Goal: Transaction & Acquisition: Download file/media

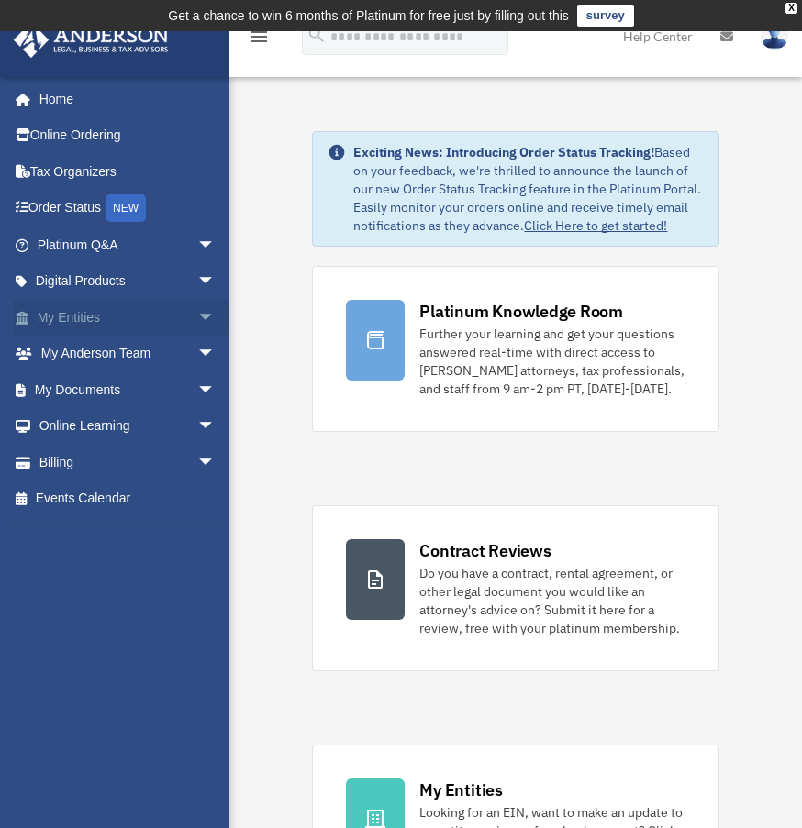
click at [133, 324] on link "My Entities arrow_drop_down" at bounding box center [128, 317] width 230 height 37
click at [197, 315] on span "arrow_drop_down" at bounding box center [215, 318] width 37 height 38
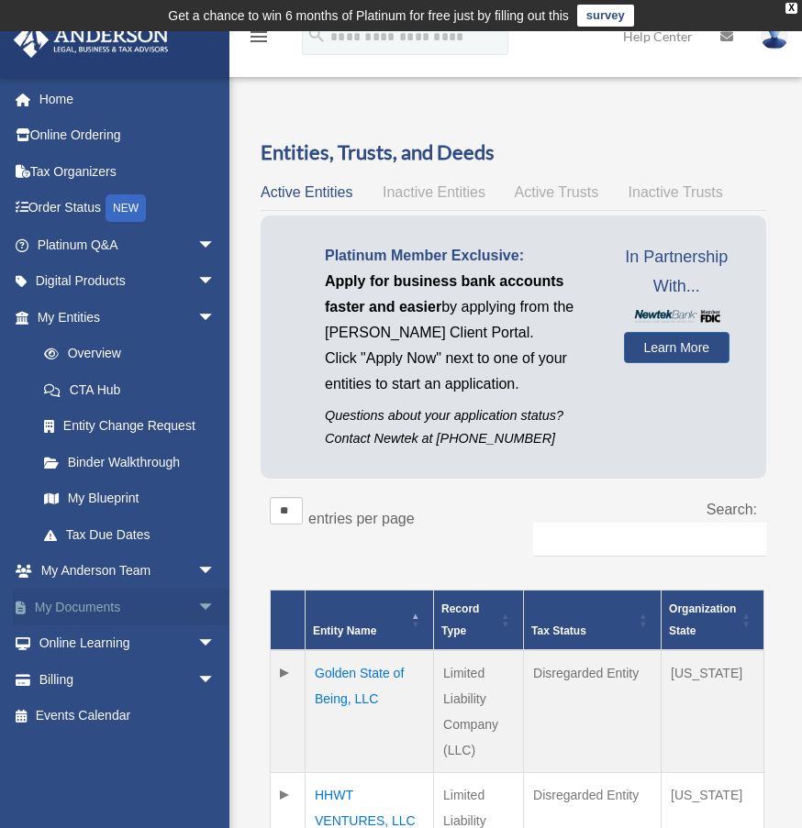
click at [197, 605] on span "arrow_drop_down" at bounding box center [215, 608] width 37 height 38
click at [60, 647] on span at bounding box center [60, 643] width 12 height 13
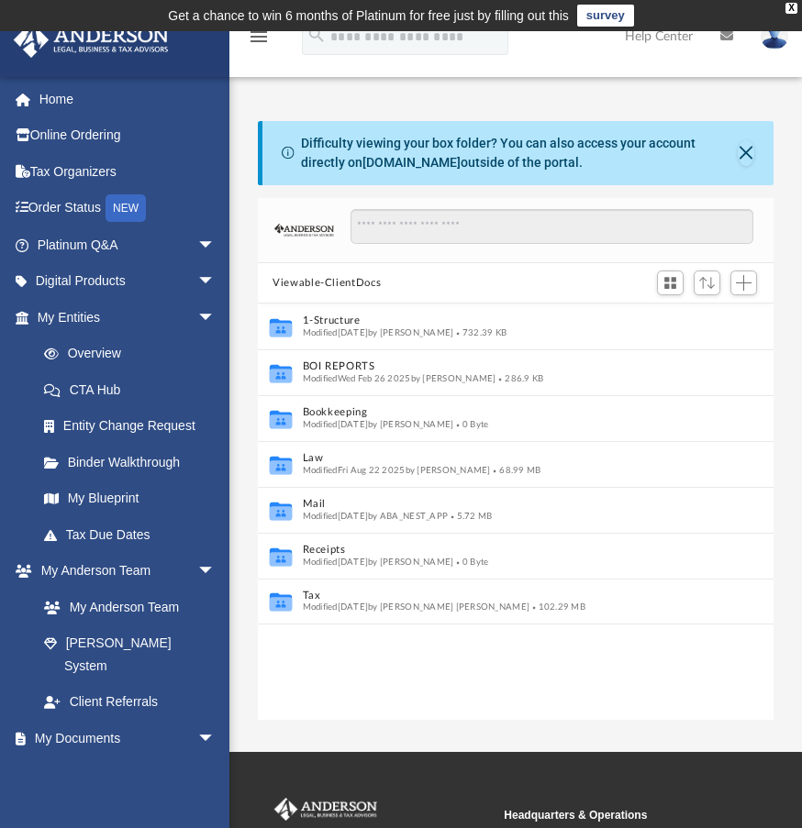
scroll to position [404, 501]
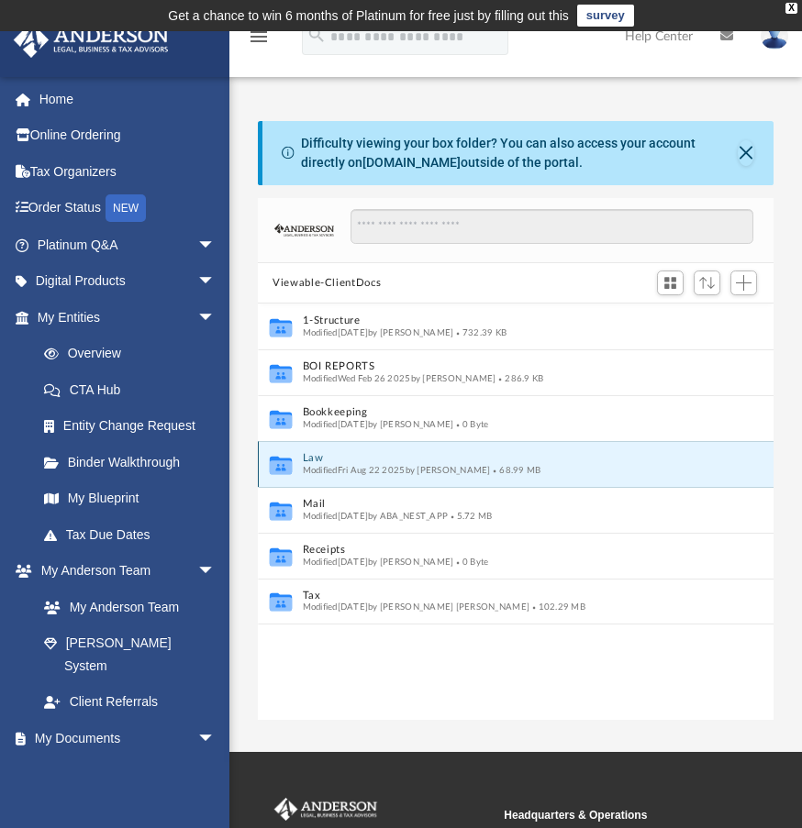
click at [400, 456] on button "Law" at bounding box center [504, 459] width 402 height 12
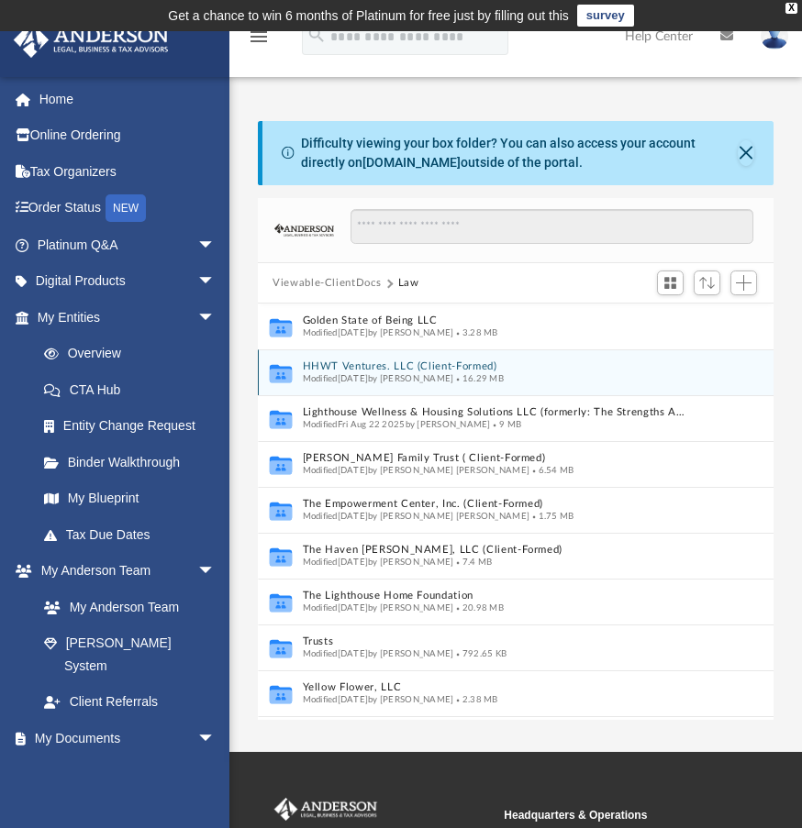
click at [327, 370] on button "HHWT Ventures. LLC (Client-Formed)" at bounding box center [497, 367] width 388 height 12
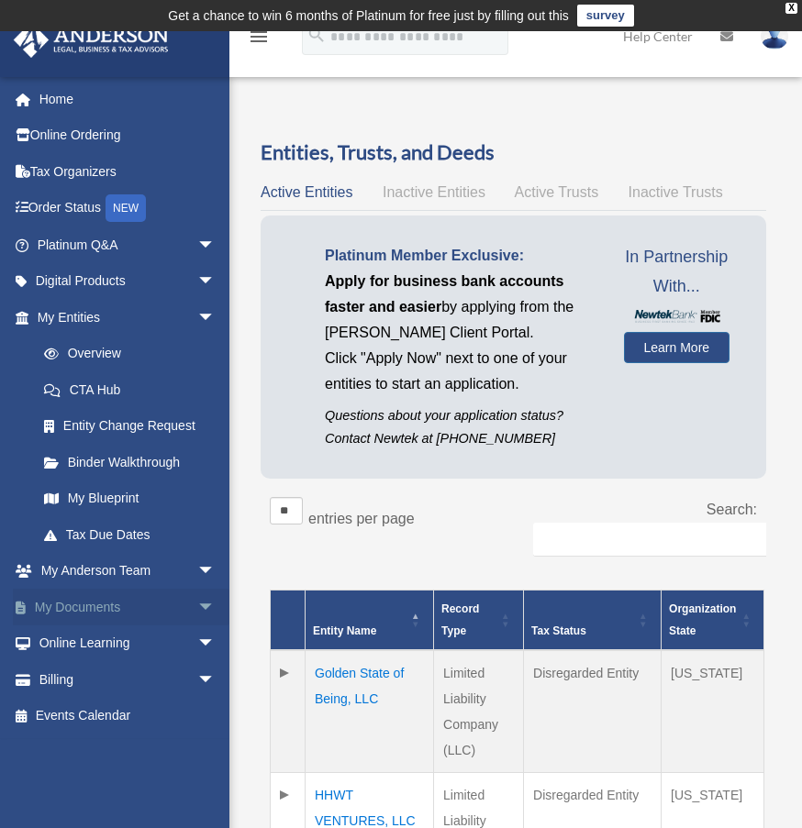
click at [197, 604] on span "arrow_drop_down" at bounding box center [215, 608] width 37 height 38
click at [79, 647] on link "Box" at bounding box center [134, 643] width 217 height 37
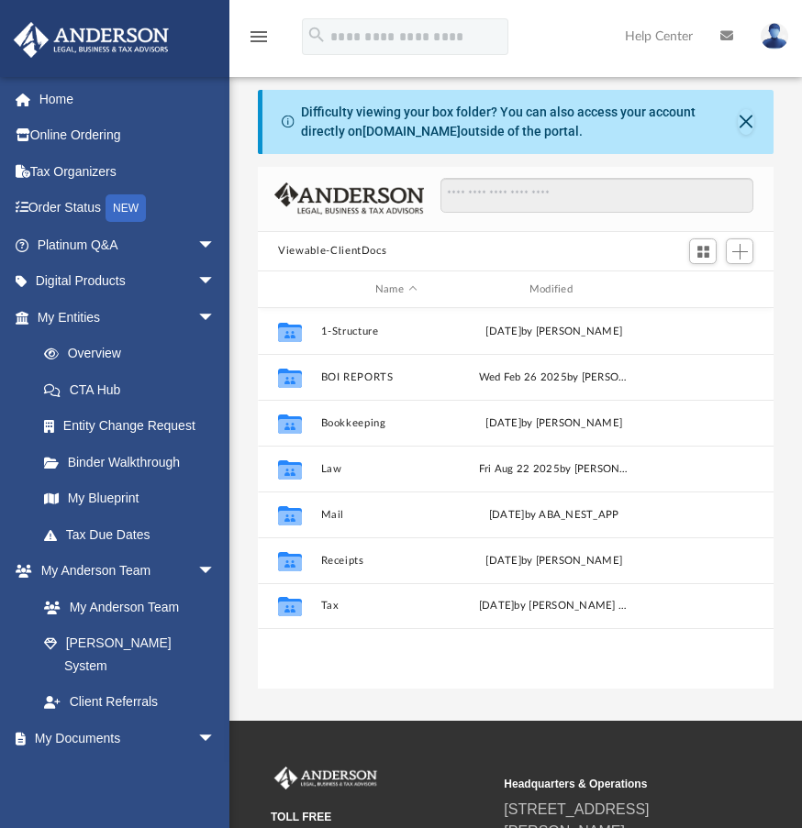
scroll to position [404, 501]
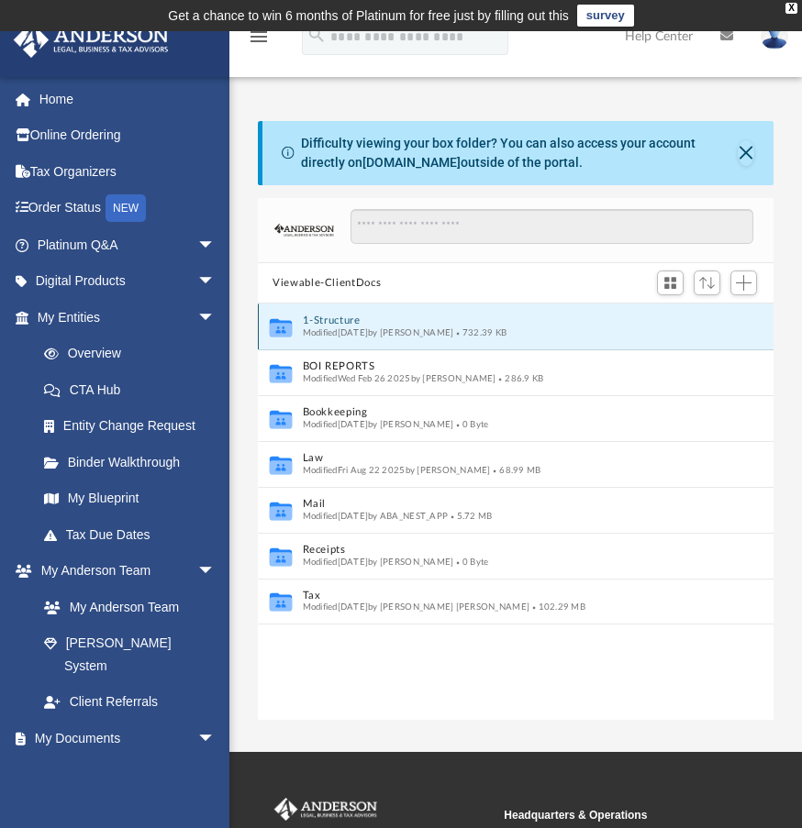
click at [342, 315] on button "1-Structure" at bounding box center [504, 321] width 402 height 12
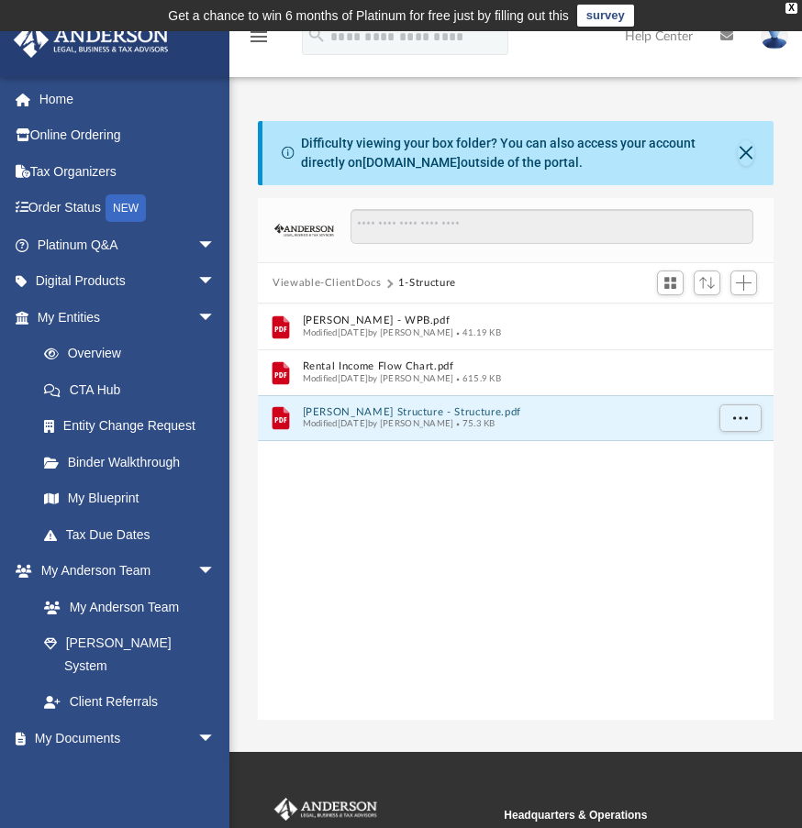
drag, startPoint x: 367, startPoint y: 417, endPoint x: 1328, endPoint y: 758, distance: 1019.9
click at [801, 758] on html "X Get a chance to win 6 months of Platinum for free just by filling out this su…" at bounding box center [401, 550] width 802 height 1101
drag, startPoint x: 492, startPoint y: 409, endPoint x: 1356, endPoint y: 597, distance: 885.1
click at [801, 597] on html "X Get a chance to win 6 months of Platinum for free just by filling out this su…" at bounding box center [401, 550] width 802 height 1101
click at [739, 424] on button "More options" at bounding box center [740, 419] width 42 height 28
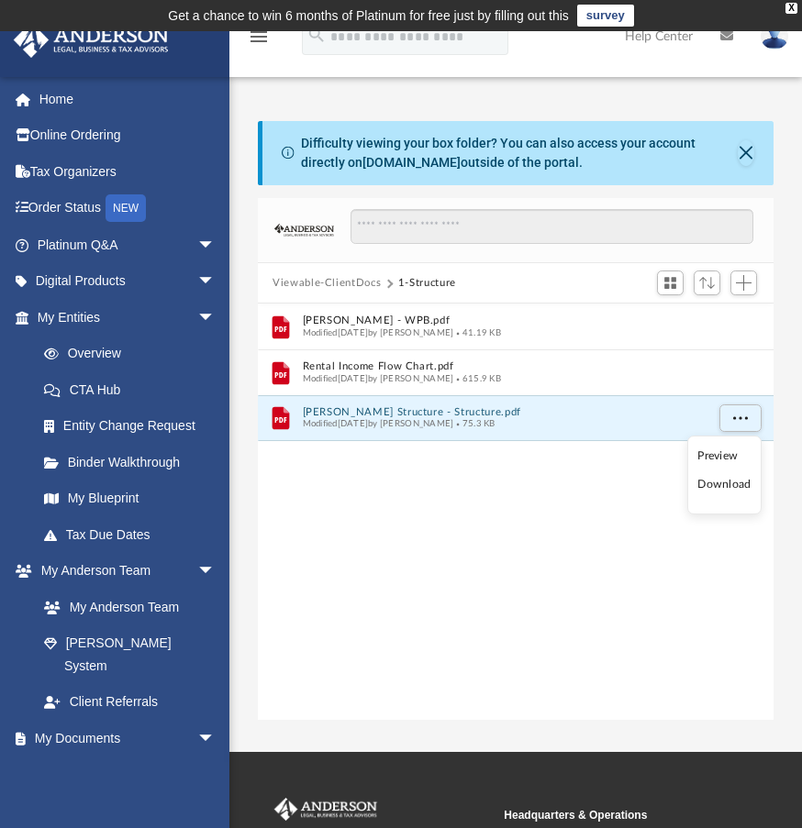
click at [725, 459] on li "Preview" at bounding box center [723, 456] width 53 height 19
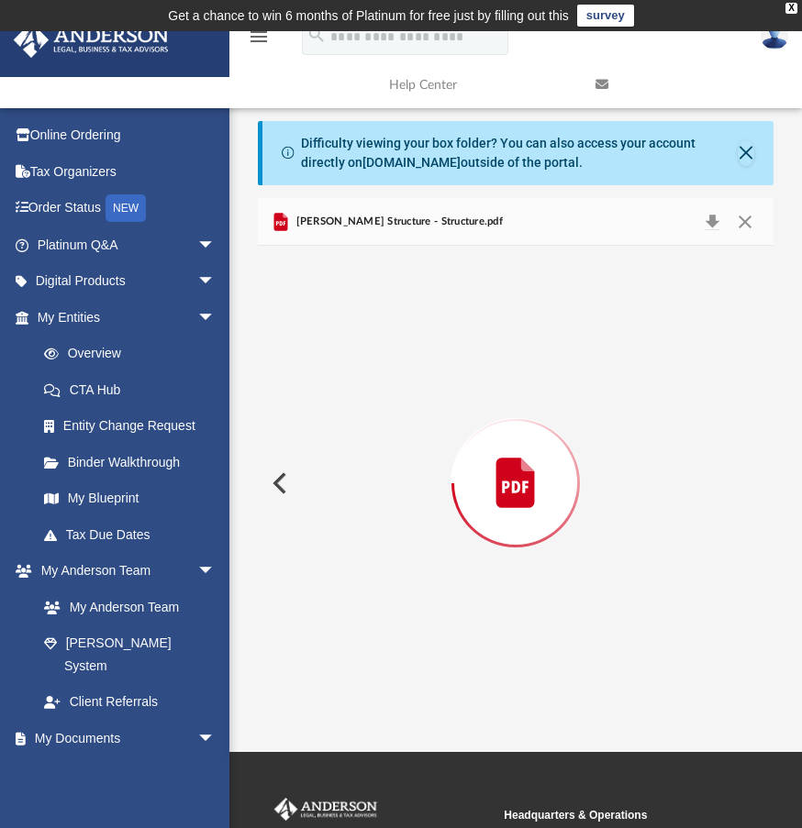
scroll to position [1, 0]
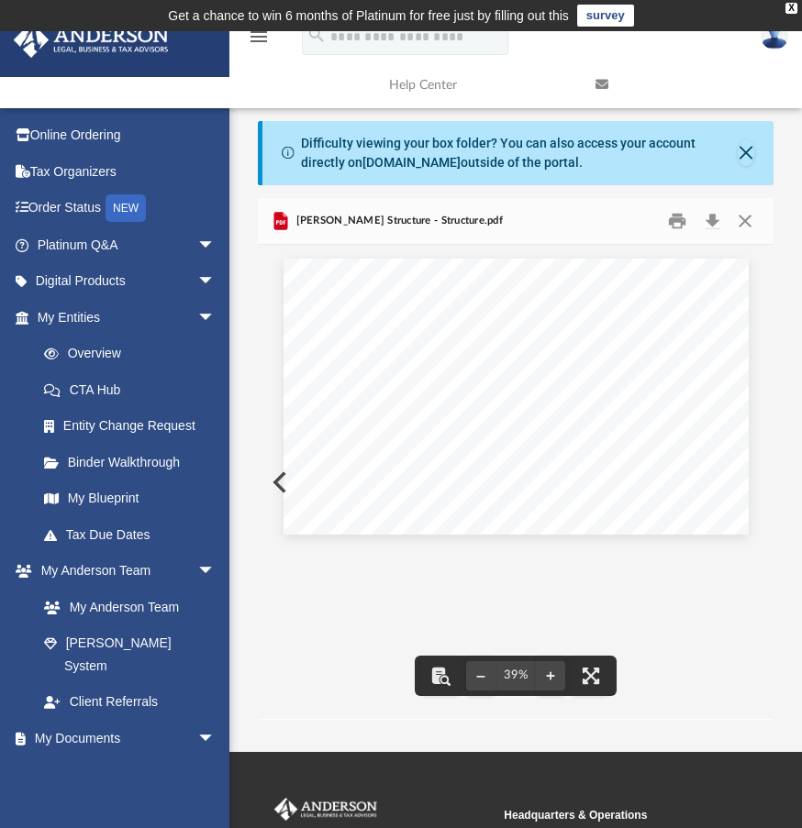
drag, startPoint x: 402, startPoint y: 279, endPoint x: 1229, endPoint y: 761, distance: 957.6
click at [801, 761] on html "X Get a chance to win 6 months of Platinum for free just by filling out this su…" at bounding box center [401, 550] width 802 height 1101
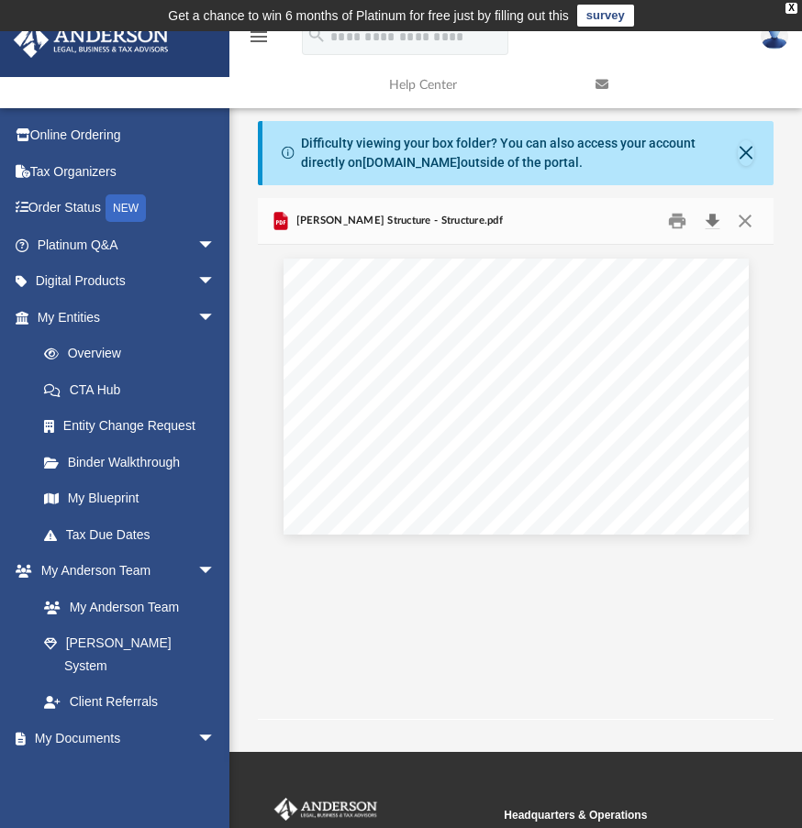
click at [715, 219] on button "Download" at bounding box center [711, 220] width 33 height 28
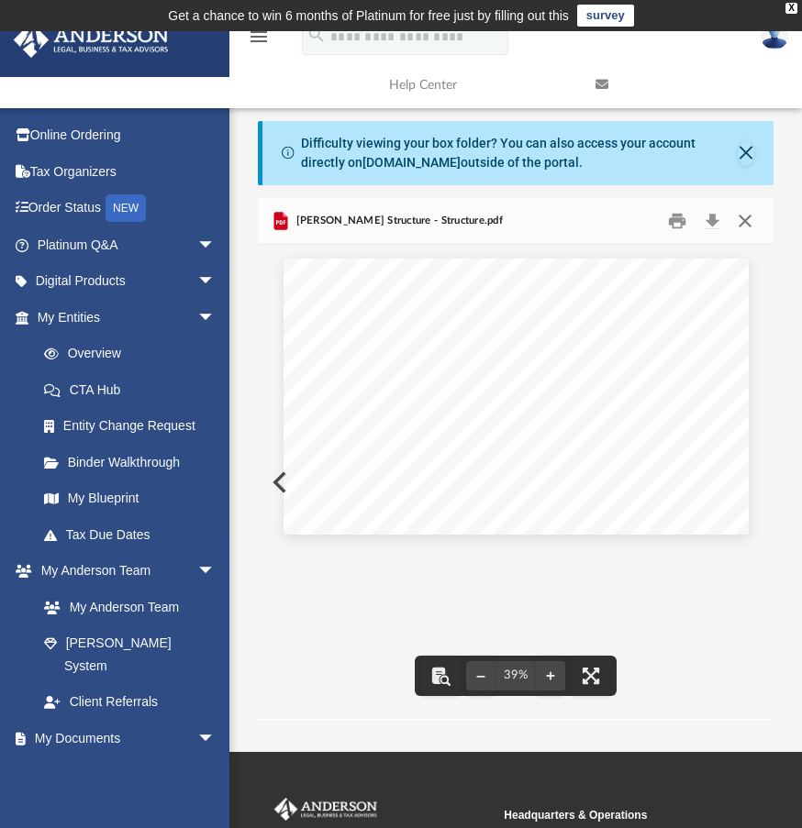
click at [739, 219] on button "Close" at bounding box center [743, 220] width 33 height 28
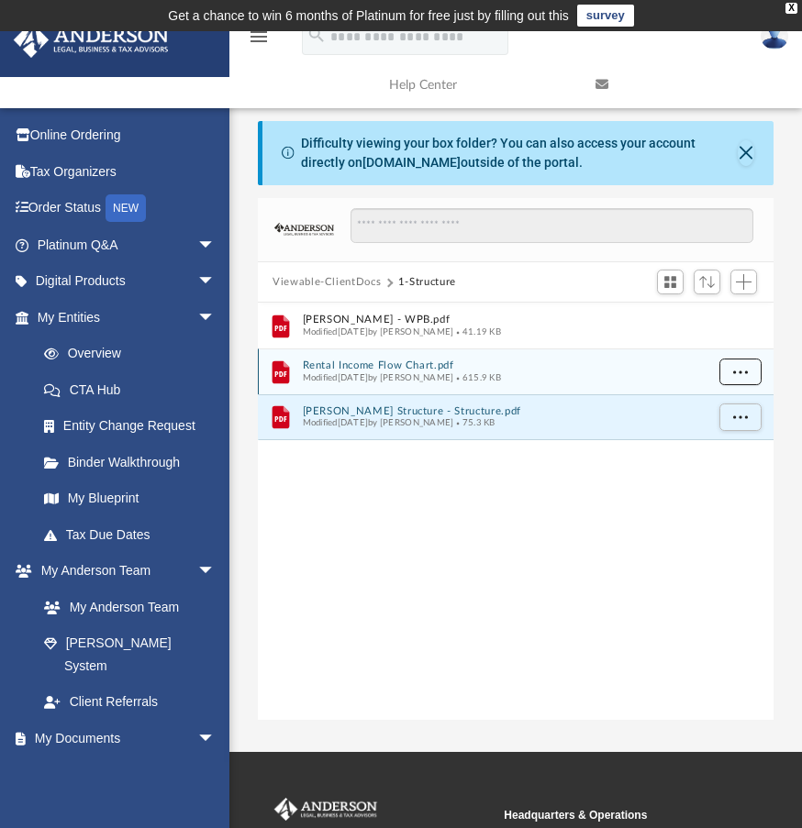
click at [736, 365] on button "More options" at bounding box center [740, 373] width 42 height 28
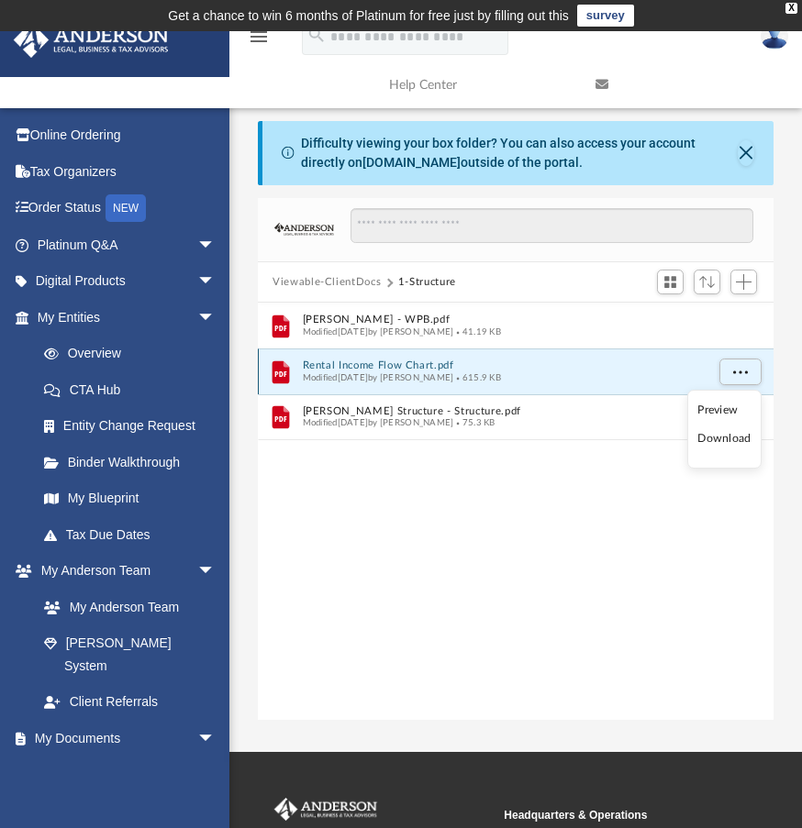
click at [403, 366] on button "Rental Income Flow Chart.pdf" at bounding box center [504, 366] width 402 height 12
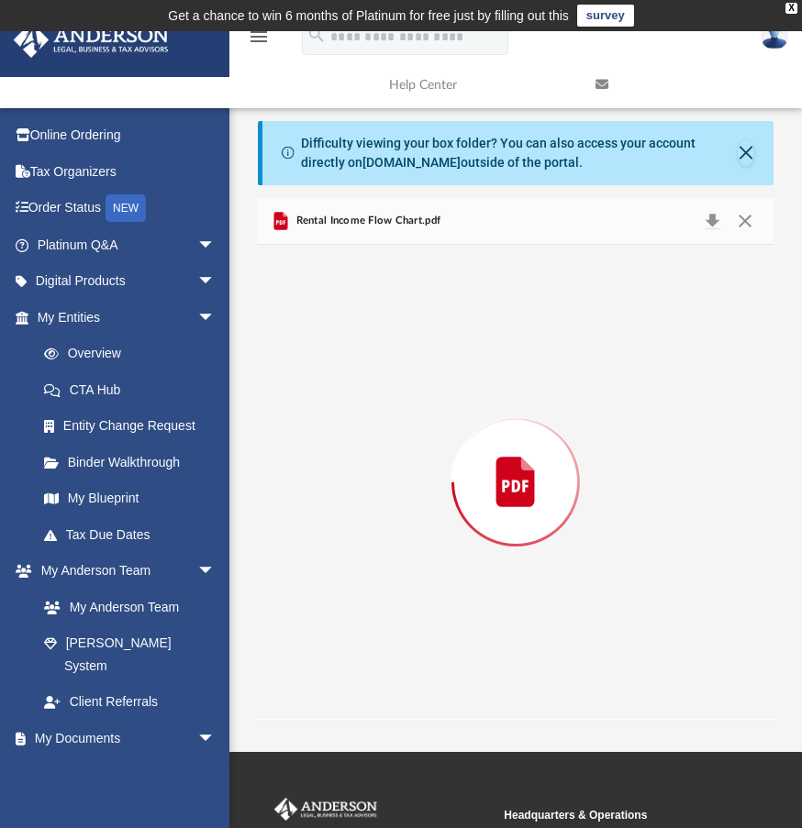
scroll to position [0, 0]
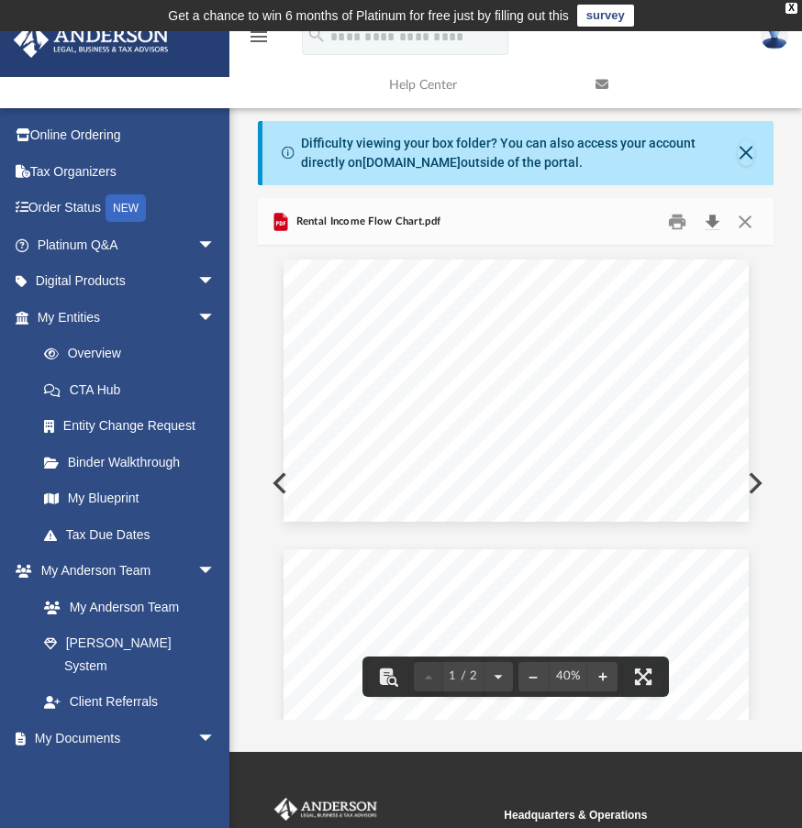
click at [715, 223] on button "Download" at bounding box center [711, 221] width 33 height 28
